Goal: Task Accomplishment & Management: Manage account settings

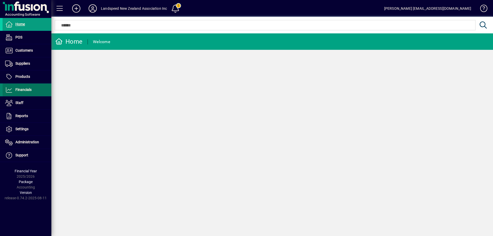
click at [31, 89] on span "Financials" at bounding box center [23, 90] width 16 height 4
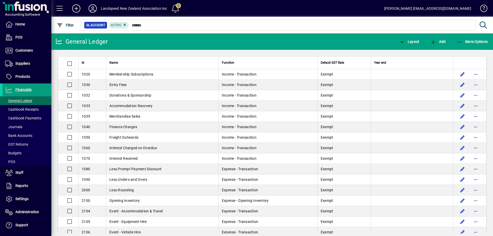
click at [178, 6] on span at bounding box center [175, 8] width 12 height 12
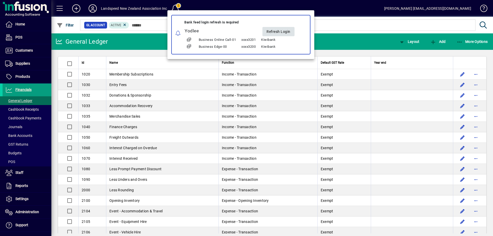
click at [275, 31] on span "Refresh Login" at bounding box center [279, 31] width 24 height 8
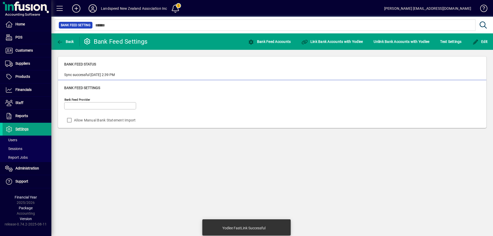
type input "******"
click at [33, 90] on span at bounding box center [27, 90] width 49 height 12
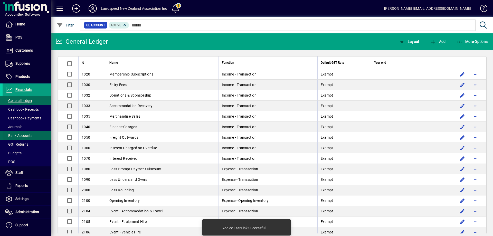
click at [23, 134] on span "Bank Accounts" at bounding box center [18, 136] width 27 height 4
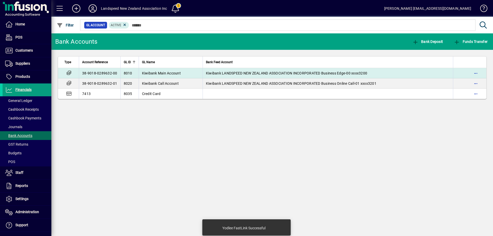
click at [158, 72] on span "Kiwibank Main Account" at bounding box center [161, 73] width 39 height 4
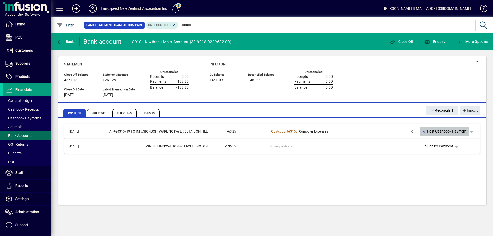
click at [451, 131] on span "Post Cashbook Payment" at bounding box center [445, 131] width 44 height 8
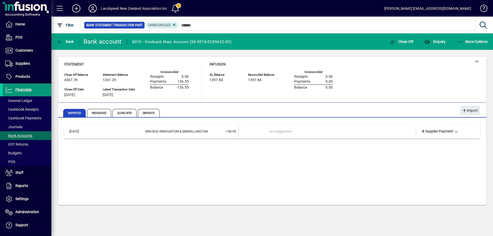
click at [27, 88] on span "Financials" at bounding box center [23, 90] width 16 height 4
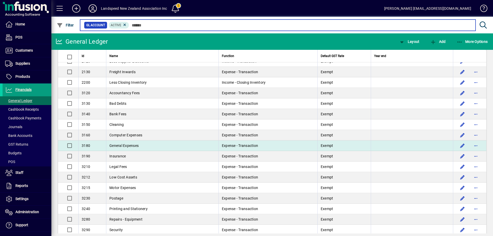
scroll to position [231, 0]
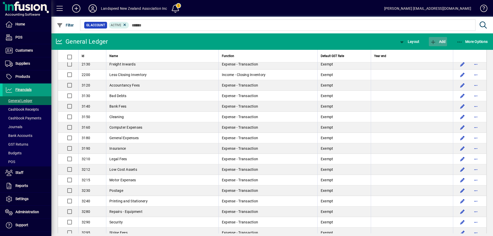
click at [440, 39] on span "button" at bounding box center [438, 41] width 18 height 12
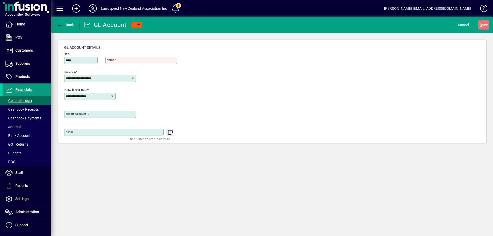
type input "****"
type input "**********"
click at [131, 79] on div "**********" at bounding box center [101, 78] width 70 height 4
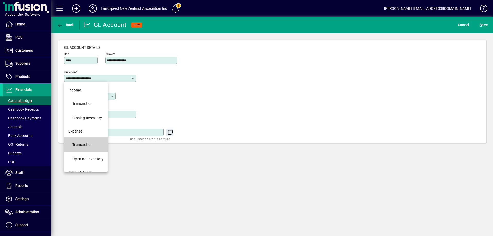
click at [92, 147] on div "Transaction" at bounding box center [82, 145] width 20 height 6
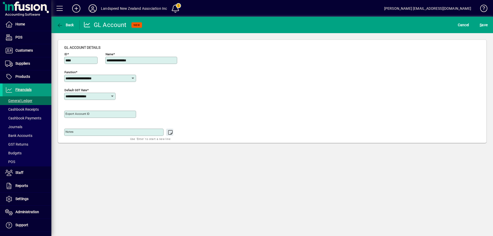
type input "**********"
click at [112, 95] on icon at bounding box center [113, 96] width 4 height 4
click at [88, 124] on div "Exempt 0.000%" at bounding box center [81, 122] width 26 height 5
type input "**********"
click at [487, 24] on span "S ave" at bounding box center [484, 25] width 8 height 8
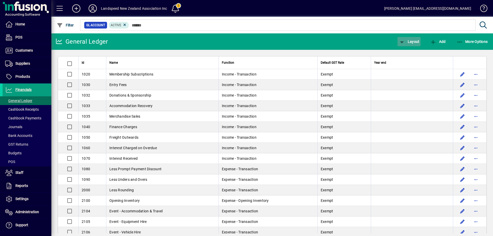
click at [409, 40] on span "Layout" at bounding box center [409, 42] width 21 height 4
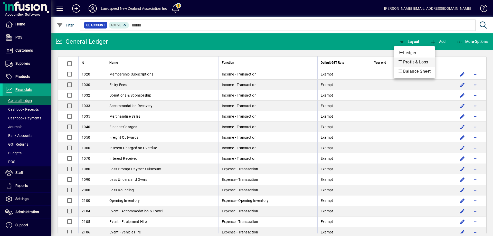
click at [419, 60] on span "Profit & Loss" at bounding box center [414, 62] width 33 height 6
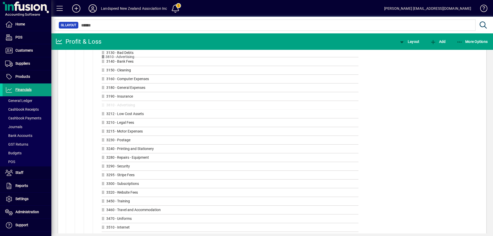
scroll to position [315, 0]
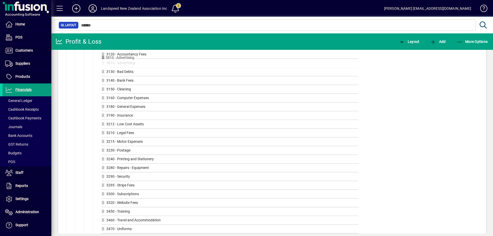
drag, startPoint x: 104, startPoint y: 126, endPoint x: 103, endPoint y: 59, distance: 67.3
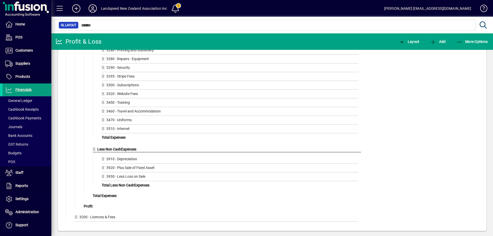
scroll to position [428, 0]
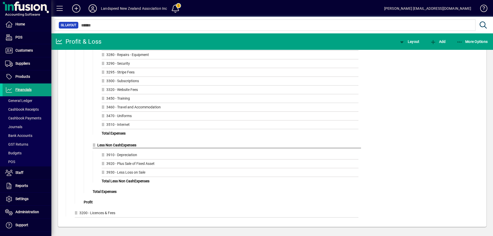
click at [104, 126] on icon at bounding box center [104, 125] width 5 height 4
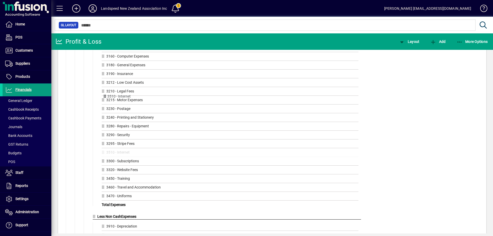
scroll to position [356, 0]
drag, startPoint x: 104, startPoint y: 126, endPoint x: 105, endPoint y: 83, distance: 43.7
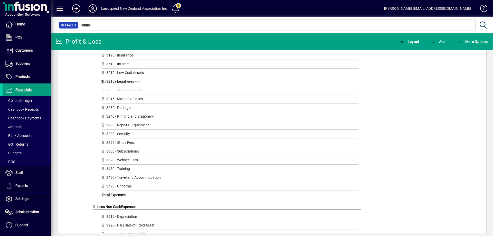
scroll to position [364, 0]
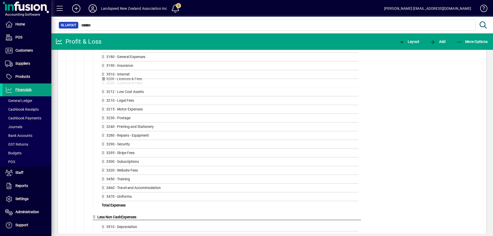
drag, startPoint x: 77, startPoint y: 214, endPoint x: 106, endPoint y: 80, distance: 137.0
drag, startPoint x: 105, startPoint y: 103, endPoint x: 104, endPoint y: 92, distance: 10.8
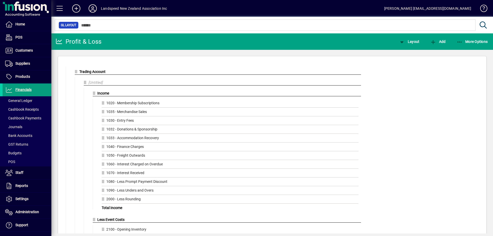
scroll to position [0, 0]
click at [26, 134] on span "Bank Accounts" at bounding box center [18, 136] width 27 height 4
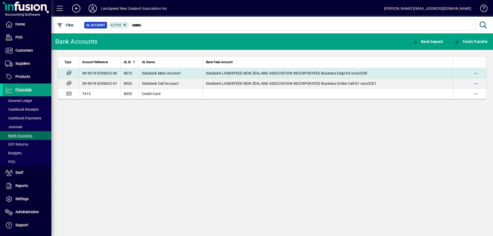
click at [239, 74] on span "Kiwibank LANDSPEED NEW ZEALAND ASSOCIATION INCORPORATED Business Edge-00 xxxx32…" at bounding box center [286, 73] width 161 height 4
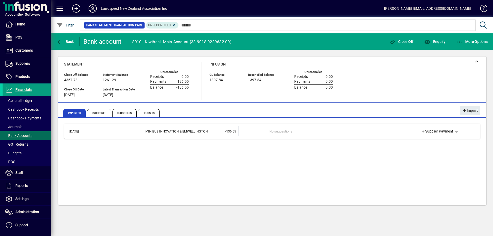
click at [286, 133] on td "No suggestions" at bounding box center [328, 131] width 117 height 10
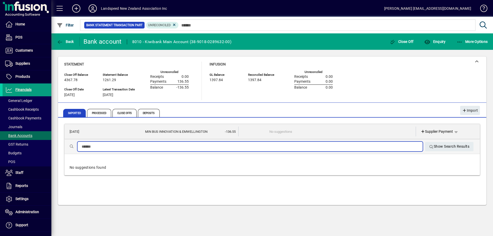
click at [154, 148] on input "text" at bounding box center [250, 147] width 337 height 6
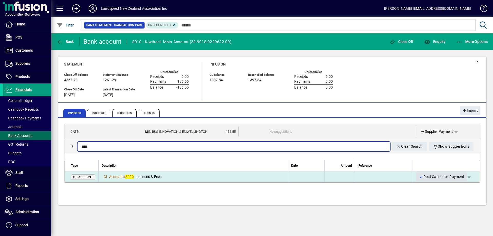
type input "****"
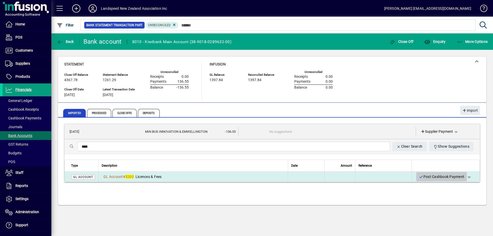
click at [433, 177] on span "Post Cashbook Payment" at bounding box center [441, 177] width 45 height 8
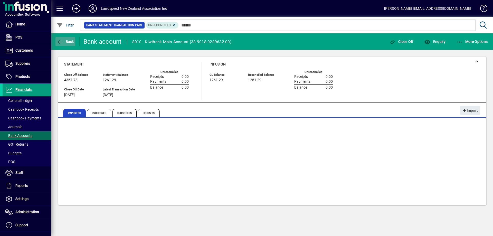
click at [70, 40] on span "Back" at bounding box center [65, 42] width 17 height 4
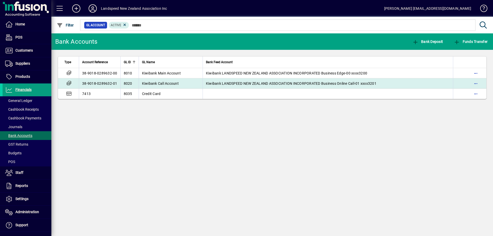
click at [155, 81] on span "Kiwibank Call Account" at bounding box center [160, 83] width 37 height 4
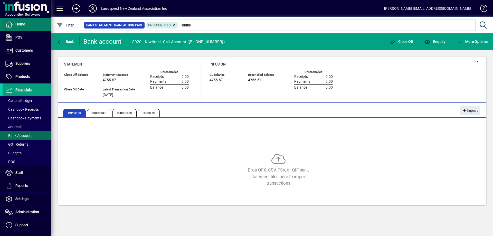
click at [18, 23] on span "Home" at bounding box center [20, 24] width 10 height 4
